Goal: Task Accomplishment & Management: Use online tool/utility

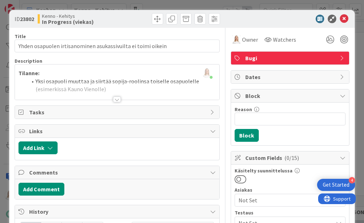
scroll to position [486, 142]
drag, startPoint x: 20, startPoint y: 17, endPoint x: 40, endPoint y: 17, distance: 20.3
click at [40, 17] on div "ID 23802 Kenno - Kehitys In Progress (viekas)" at bounding box center [65, 18] width 101 height 11
click at [116, 98] on div at bounding box center [117, 99] width 8 height 6
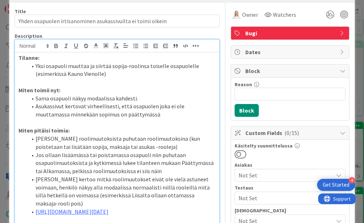
scroll to position [24, 0]
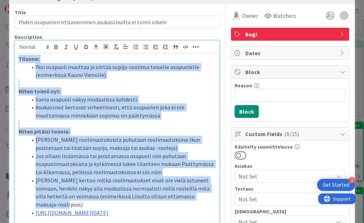
drag, startPoint x: 18, startPoint y: 59, endPoint x: 207, endPoint y: 190, distance: 230.3
copy div "Tilanne: Yksi osapuoli muuttaa ja siirtää sopija-roolinsa toiselle osapuolelle …"
click at [23, 198] on ol "Pelkistä roolimuutoksista puhutaan roolimuutoksina (kun poistetaan tai lisätään…" at bounding box center [117, 175] width 198 height 81
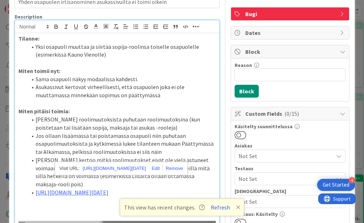
scroll to position [57, 0]
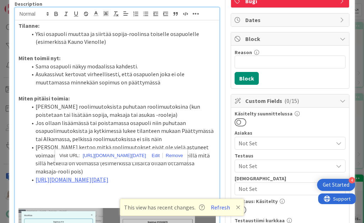
click at [133, 94] on p "Miten pitäisi toimia:" at bounding box center [117, 98] width 198 height 8
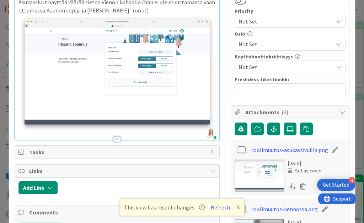
scroll to position [446, 0]
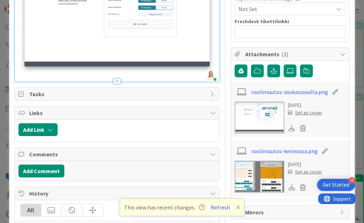
click at [256, 109] on img at bounding box center [260, 117] width 50 height 32
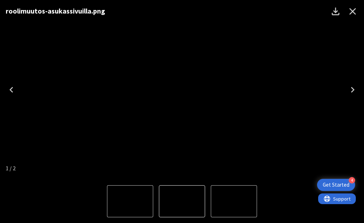
click at [354, 88] on icon "Next" at bounding box center [352, 89] width 11 height 11
click at [353, 11] on icon "Close" at bounding box center [352, 11] width 7 height 7
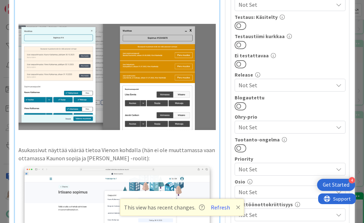
scroll to position [243, 0]
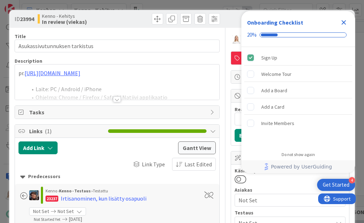
click at [346, 21] on icon "Close Checklist" at bounding box center [344, 22] width 5 height 5
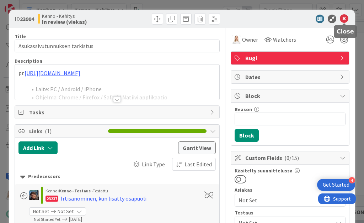
click at [343, 20] on icon at bounding box center [344, 19] width 9 height 9
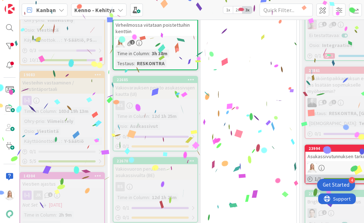
scroll to position [734, 307]
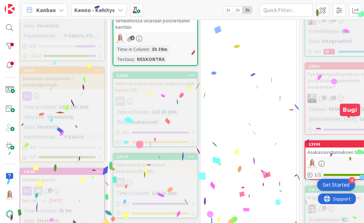
click at [336, 141] on div "23994" at bounding box center [349, 143] width 81 height 5
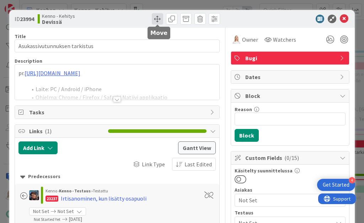
click at [155, 21] on span at bounding box center [157, 18] width 11 height 11
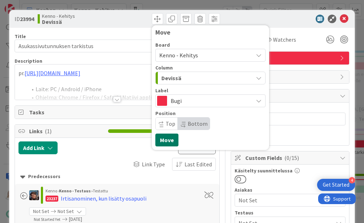
click at [168, 139] on button "Move" at bounding box center [166, 139] width 23 height 13
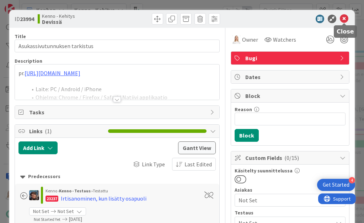
click at [347, 18] on icon at bounding box center [344, 19] width 9 height 9
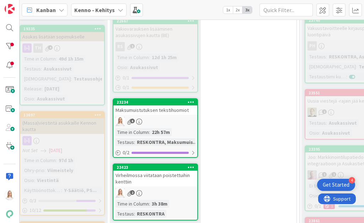
scroll to position [579, 307]
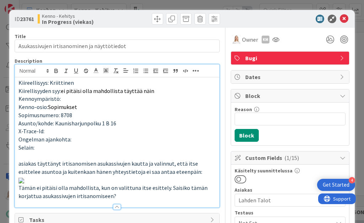
scroll to position [117, 0]
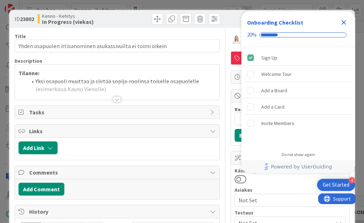
click at [344, 21] on icon "Close Checklist" at bounding box center [344, 22] width 5 height 5
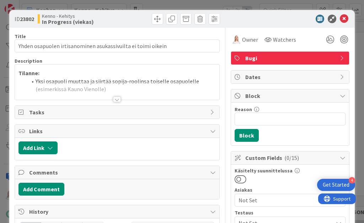
click at [116, 100] on div at bounding box center [117, 99] width 8 height 6
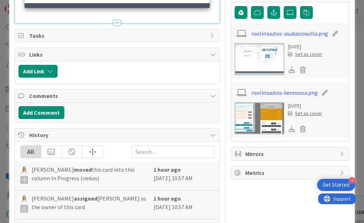
scroll to position [506, 0]
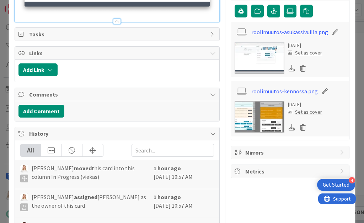
click at [260, 113] on img at bounding box center [260, 117] width 50 height 32
